Goal: Information Seeking & Learning: Learn about a topic

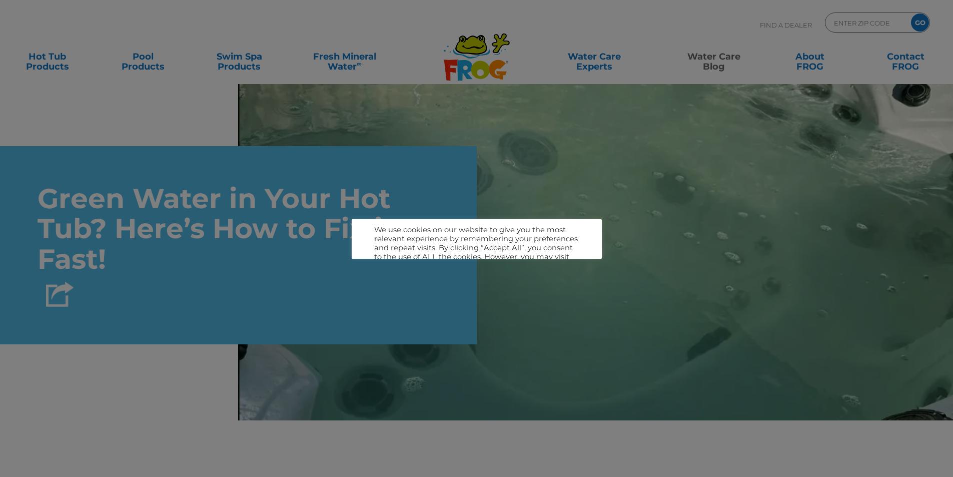
scroll to position [1391, 0]
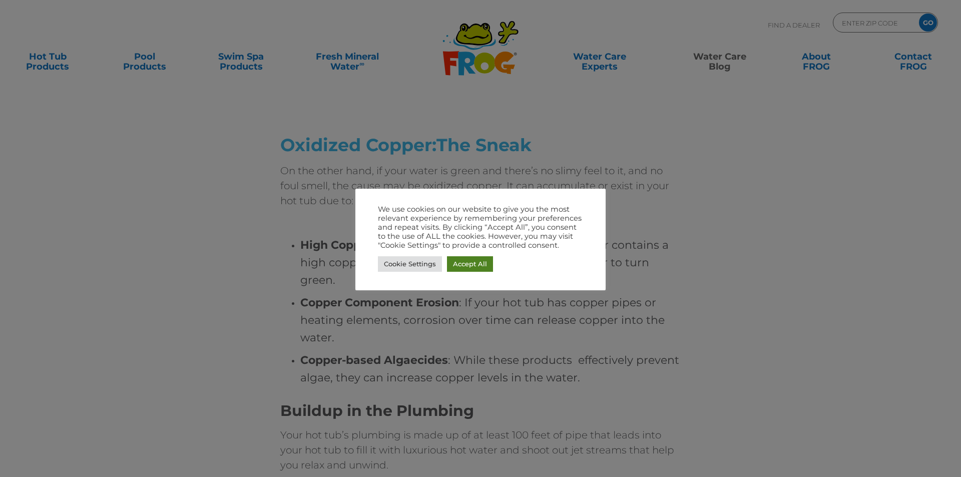
click at [463, 260] on link "Accept All" at bounding box center [470, 264] width 46 height 16
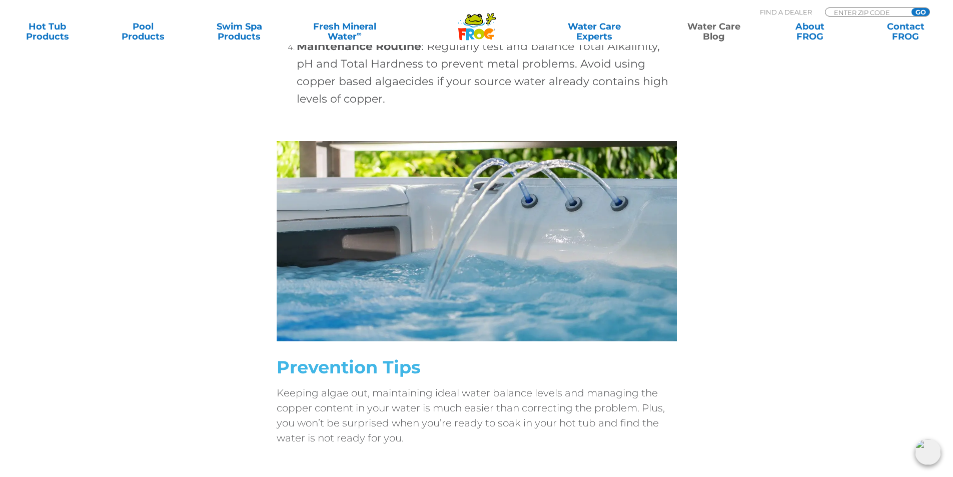
scroll to position [3492, 0]
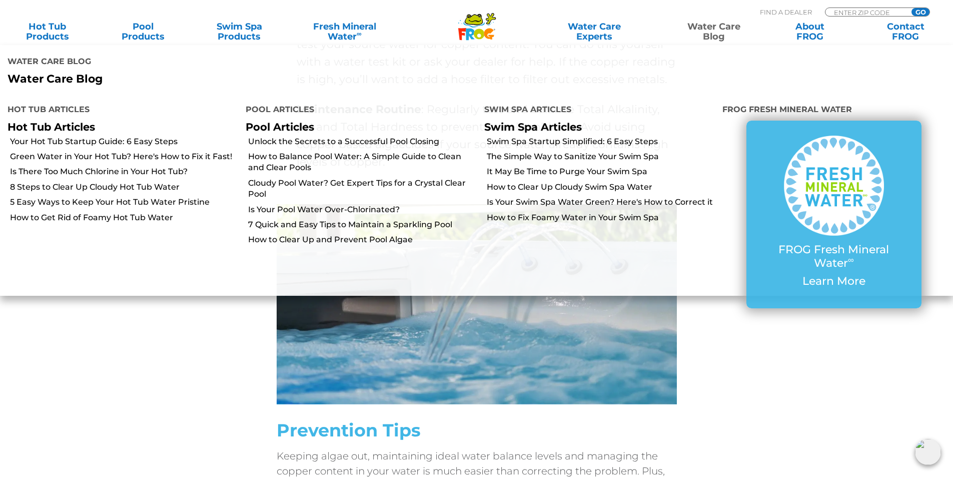
click at [714, 24] on link "Water Care Blog" at bounding box center [713, 32] width 75 height 20
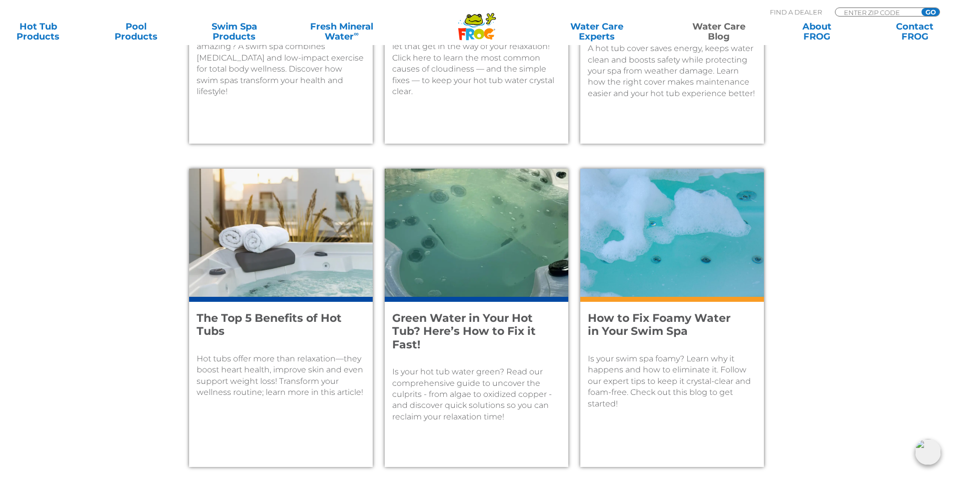
scroll to position [1001, 0]
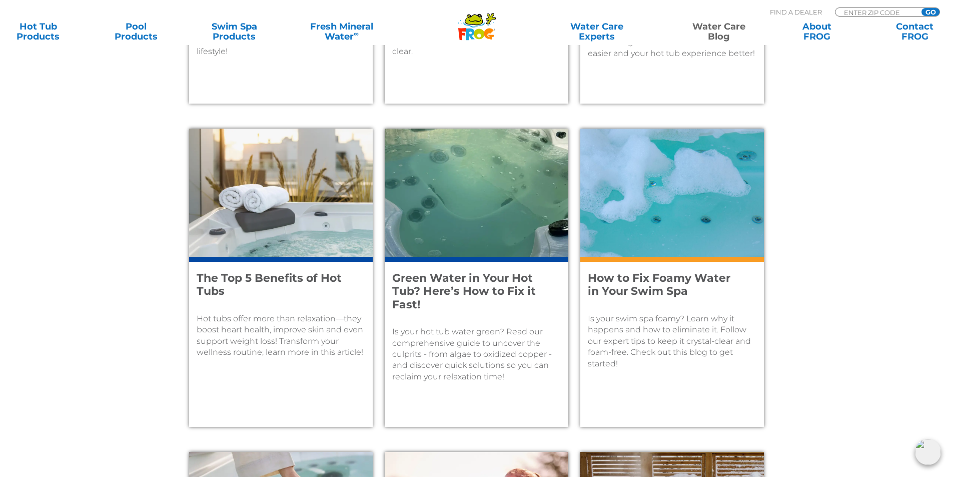
click at [422, 280] on h4 "Green Water in Your Hot Tub? Here’s How to Fix it Fast!" at bounding box center [469, 292] width 155 height 40
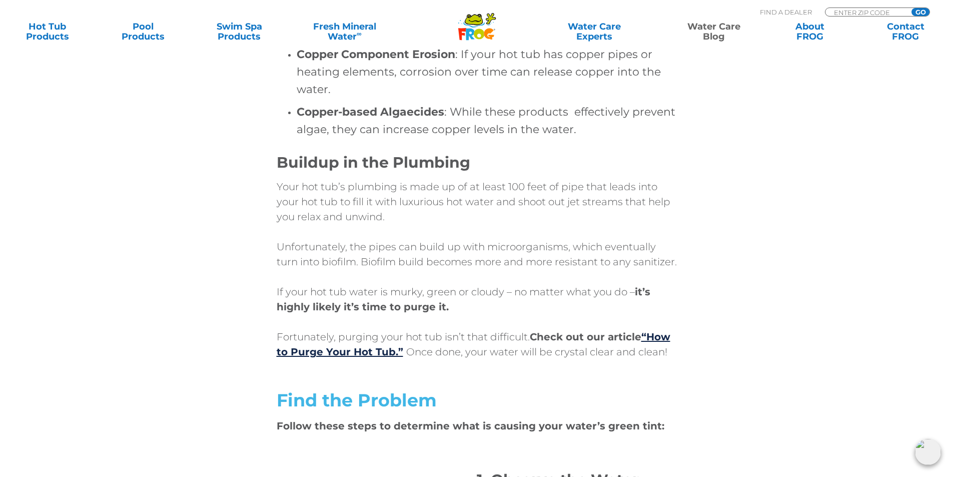
scroll to position [1651, 0]
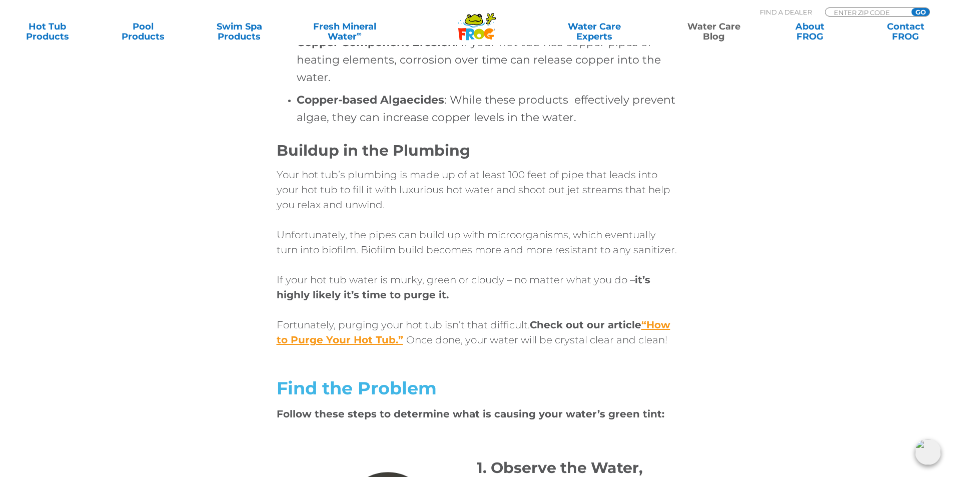
click at [661, 338] on link "“How to Purge Your Hot Tub.”" at bounding box center [474, 332] width 394 height 27
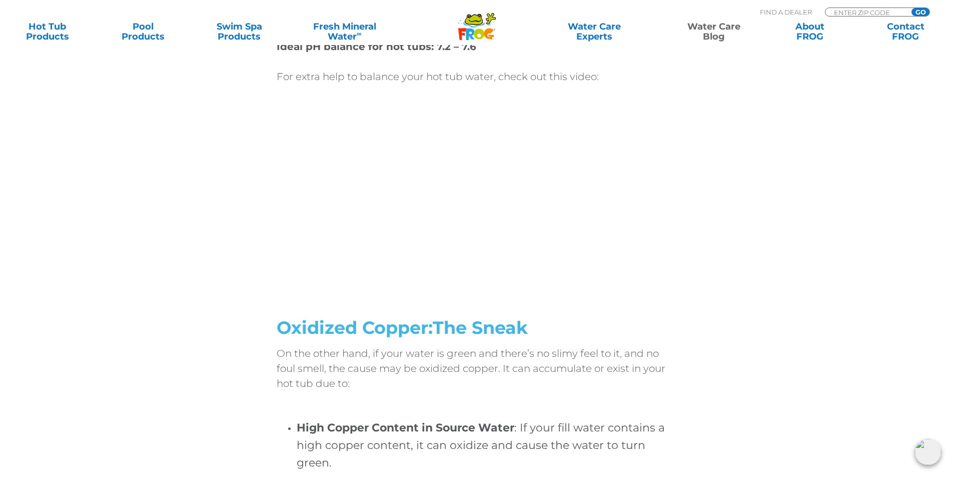
scroll to position [1201, 0]
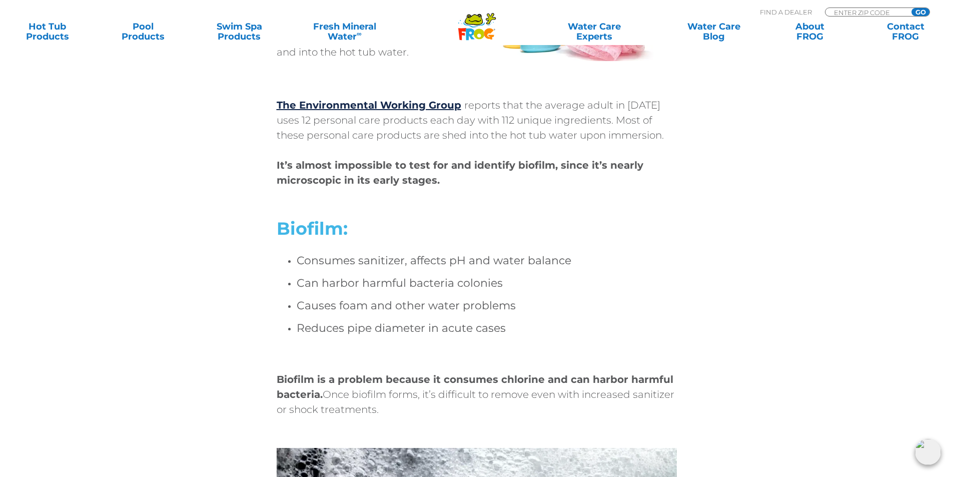
scroll to position [1301, 0]
